Goal: Information Seeking & Learning: Find specific fact

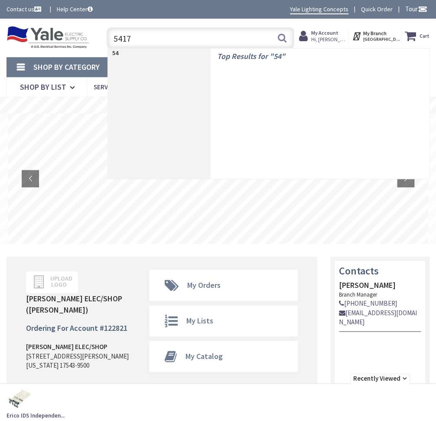
type input "54171"
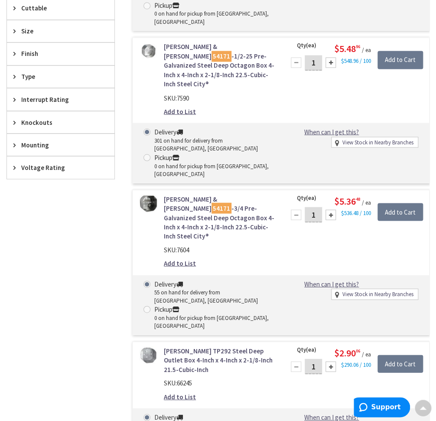
scroll to position [274, 0]
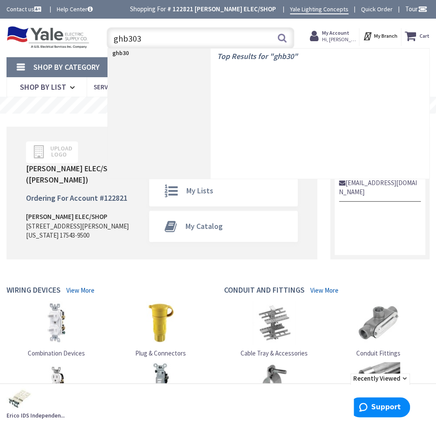
type input "ghb3030"
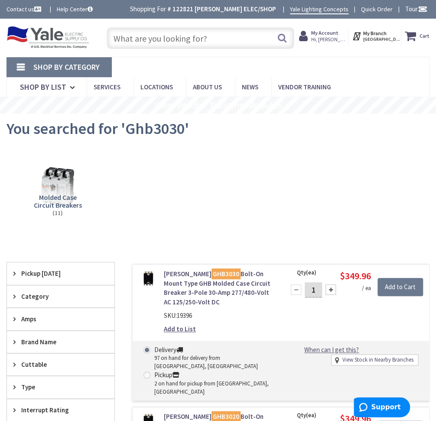
click at [197, 42] on input "text" at bounding box center [201, 38] width 188 height 22
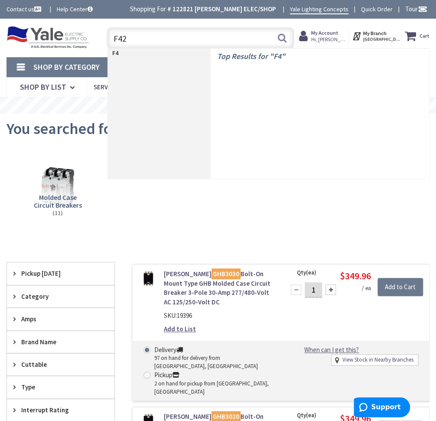
type input "F428"
